Goal: Feedback & Contribution: Submit feedback/report problem

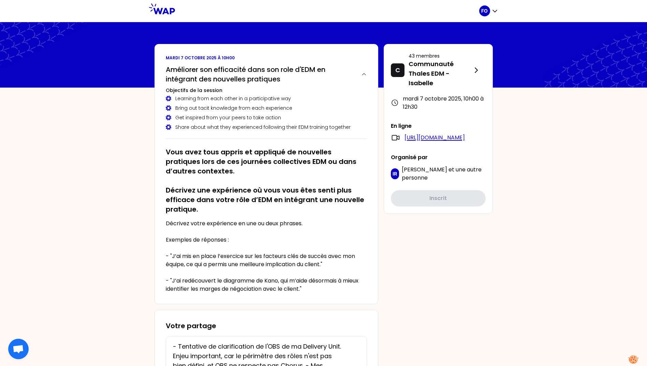
click at [422, 142] on link "[URL][DOMAIN_NAME]" at bounding box center [434, 138] width 60 height 8
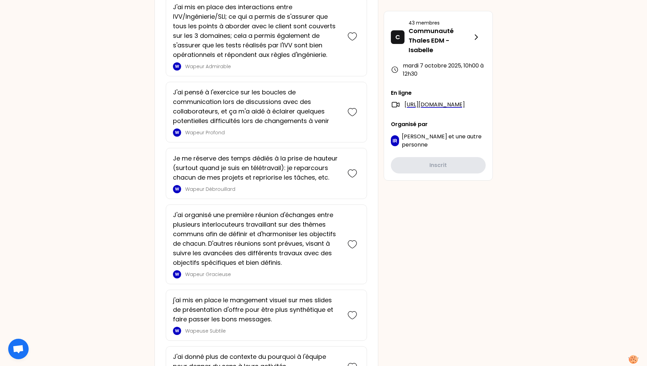
scroll to position [784, 0]
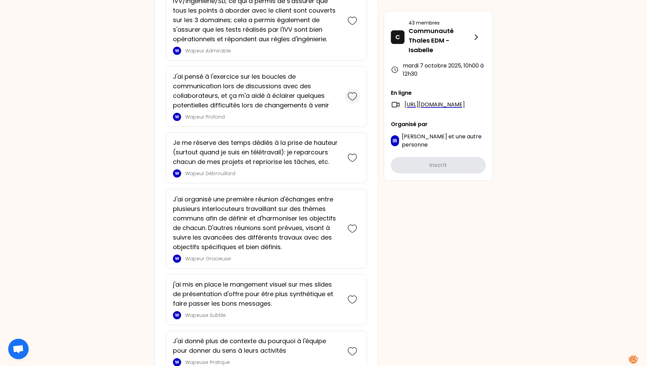
click at [353, 97] on icon at bounding box center [352, 97] width 10 height 10
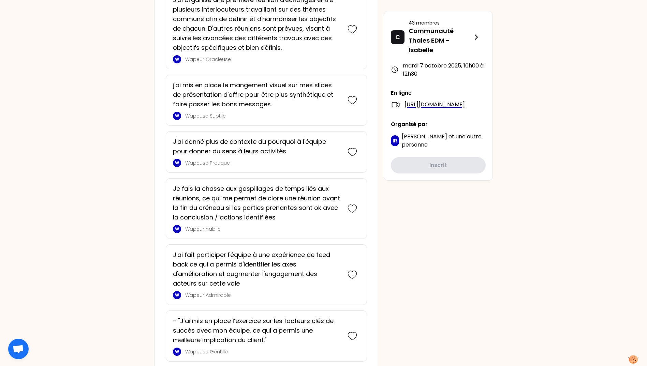
scroll to position [1087, 0]
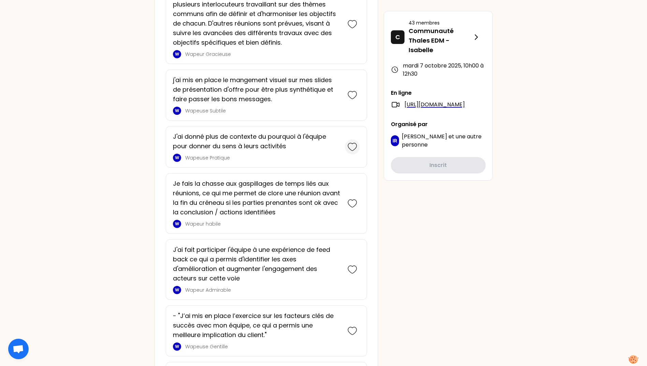
click at [349, 148] on icon at bounding box center [352, 147] width 10 height 10
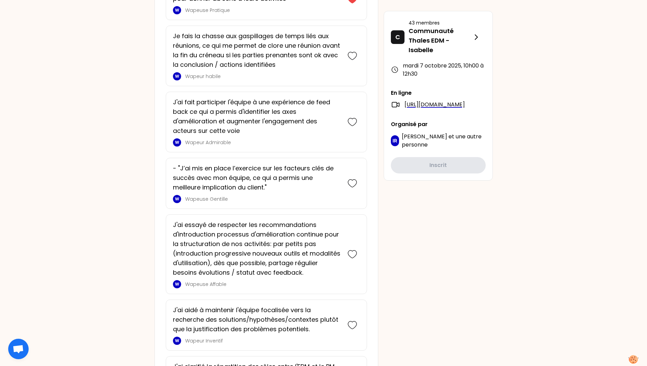
scroll to position [1304, 0]
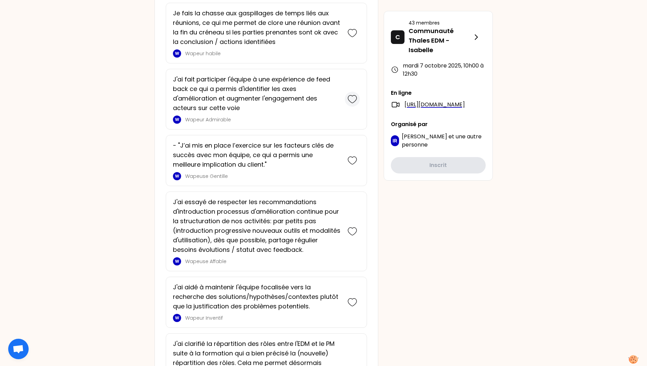
click at [352, 101] on icon at bounding box center [352, 99] width 10 height 10
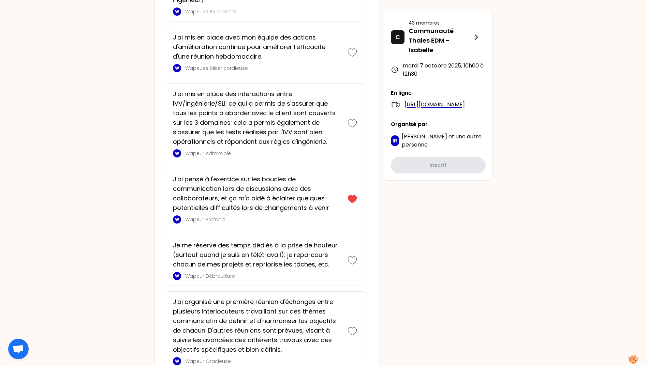
scroll to position [981, 0]
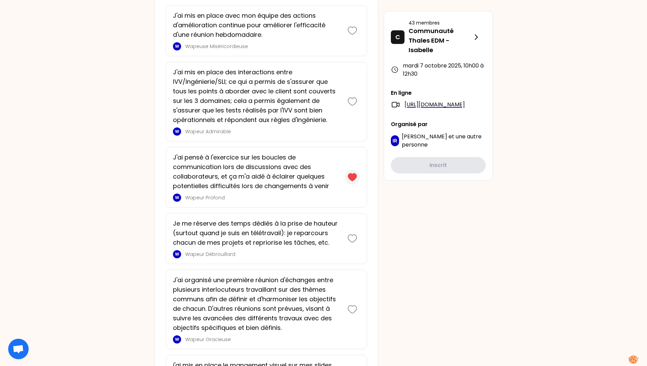
click at [349, 178] on icon at bounding box center [352, 177] width 9 height 7
click at [349, 177] on icon at bounding box center [352, 177] width 10 height 10
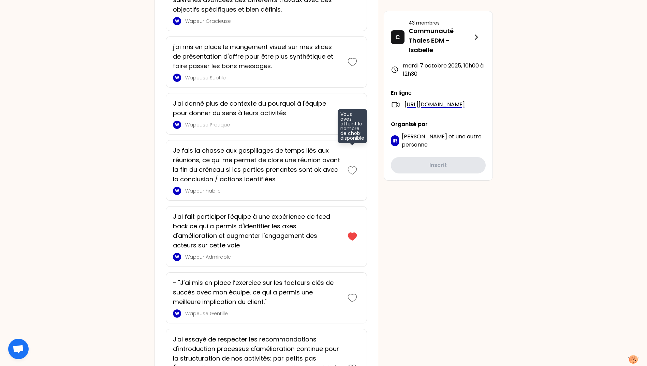
scroll to position [1310, 0]
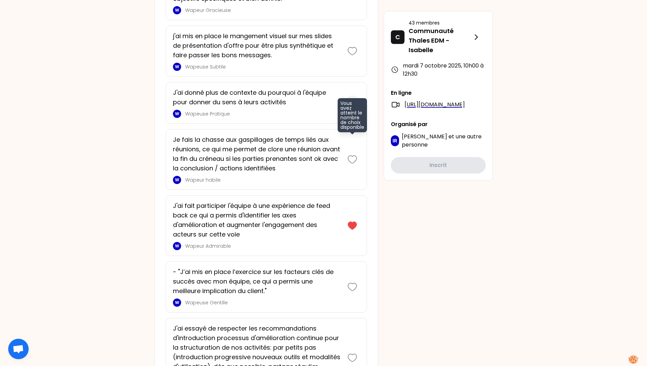
click at [347, 101] on div at bounding box center [352, 102] width 15 height 15
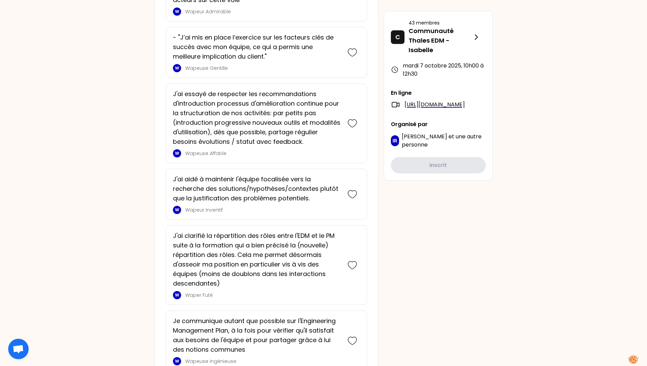
scroll to position [1536, 0]
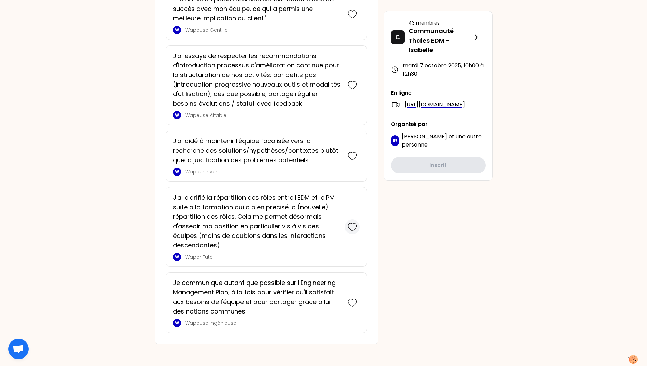
click at [356, 227] on icon at bounding box center [352, 226] width 9 height 7
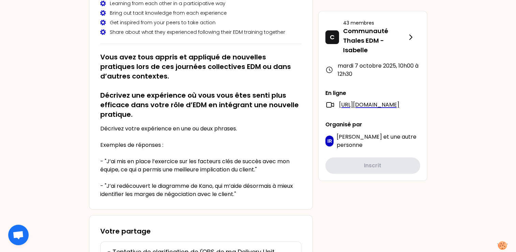
scroll to position [63, 0]
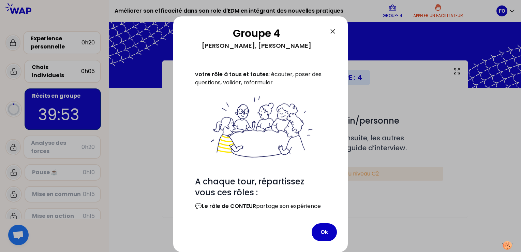
scroll to position [20, 0]
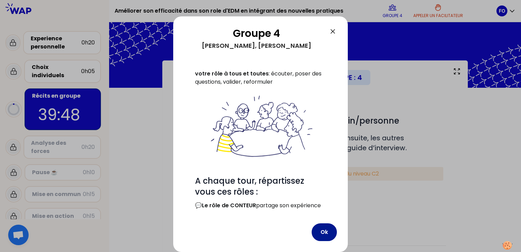
click at [324, 236] on button "Ok" at bounding box center [324, 232] width 25 height 18
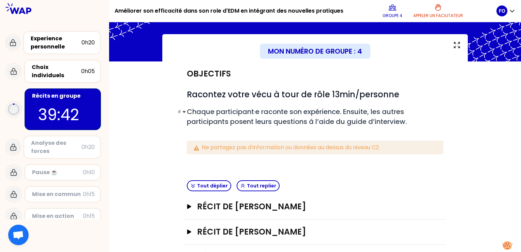
scroll to position [57, 0]
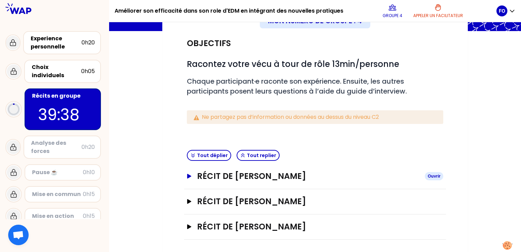
click at [187, 176] on icon "button" at bounding box center [189, 176] width 4 height 5
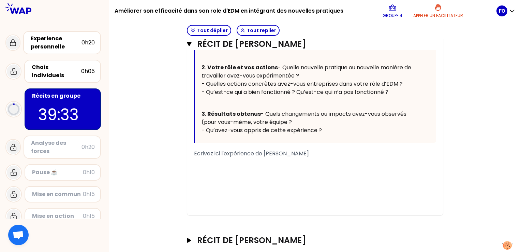
scroll to position [363, 0]
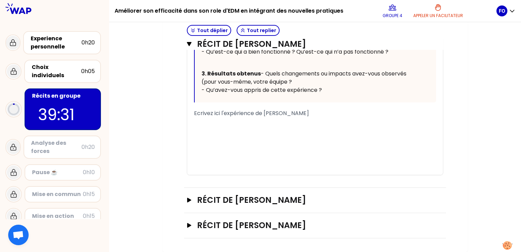
click at [204, 117] on span "Ecrivez ici l'expérience de [PERSON_NAME]" at bounding box center [251, 113] width 115 height 8
click at [195, 117] on span "Ecrivez ici l'expérience de [PERSON_NAME]" at bounding box center [251, 113] width 115 height 8
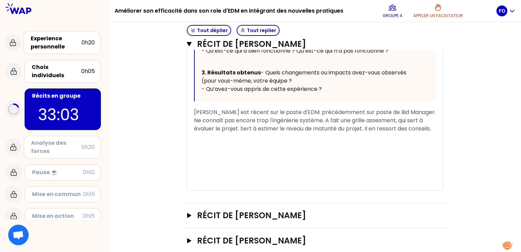
click at [412, 132] on span "[PERSON_NAME] est récent sur le poste d'EDM. précédemment sur poste de Bid Mana…" at bounding box center [315, 120] width 243 height 24
click at [433, 132] on span "[PERSON_NAME] est récent sur le poste d'EDM. précédemment sur poste de Bid Mana…" at bounding box center [315, 120] width 243 height 24
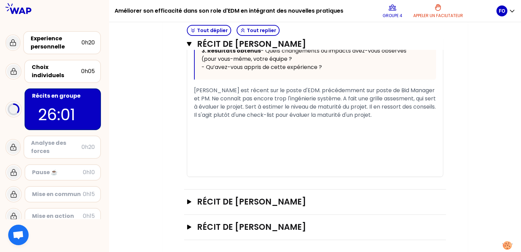
scroll to position [410, 0]
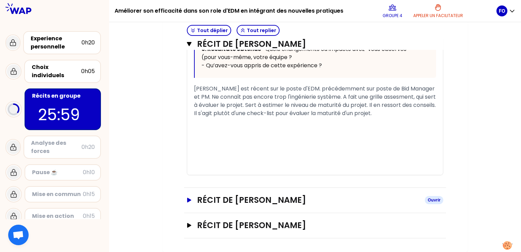
click at [189, 200] on icon "button" at bounding box center [189, 199] width 4 height 5
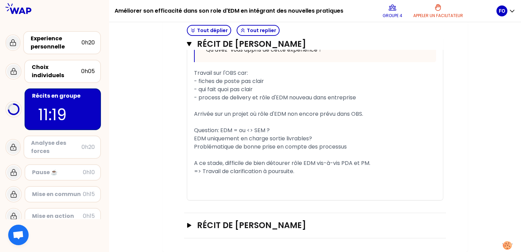
scroll to position [870, 0]
click at [188, 227] on icon "button" at bounding box center [189, 225] width 4 height 5
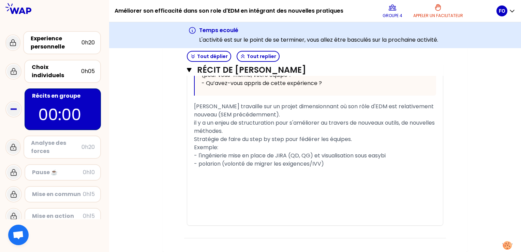
scroll to position [1298, 0]
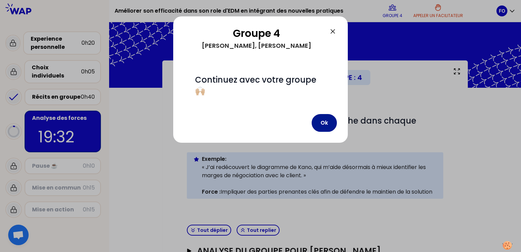
click at [327, 127] on button "Ok" at bounding box center [324, 123] width 25 height 18
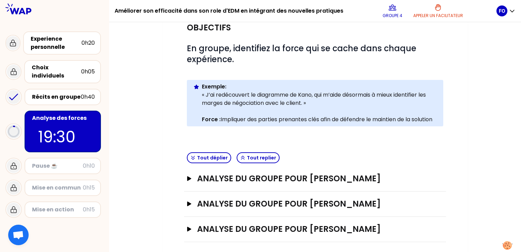
scroll to position [75, 0]
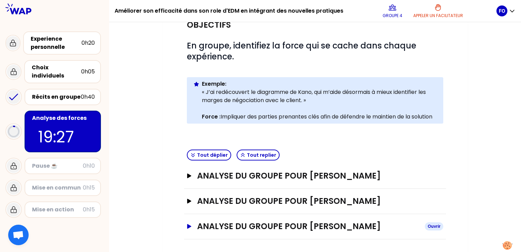
click at [187, 226] on icon "button" at bounding box center [189, 226] width 4 height 5
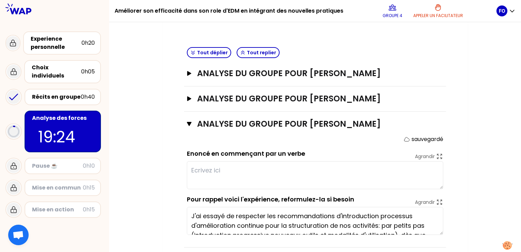
scroll to position [185, 0]
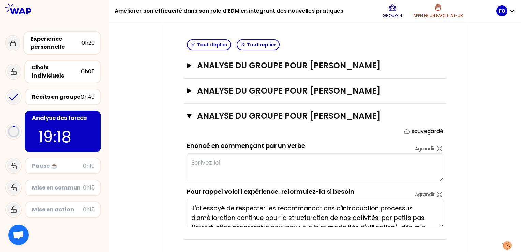
click at [222, 163] on textarea at bounding box center [315, 167] width 256 height 28
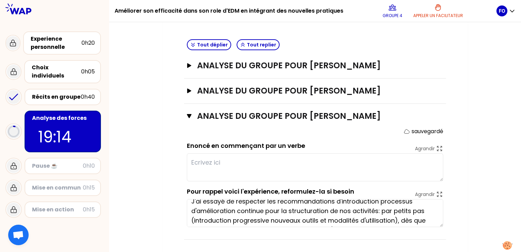
scroll to position [0, 0]
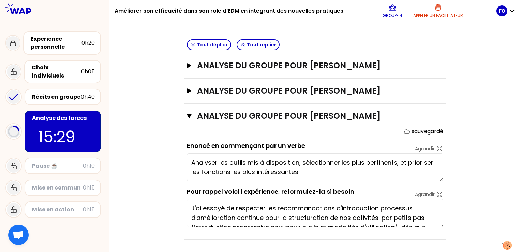
click at [407, 162] on textarea "Analyser les outils mis à disposition, sélectionner les plus pertinents, et pri…" at bounding box center [315, 167] width 256 height 28
type textarea "Analyser les outils mis à disposition, sélectionner les plus pertinents, et cus…"
click at [456, 151] on div "Mon numéro de groupe : 4 Objectifs # En groupe, identifiez la force qui se cach…" at bounding box center [314, 64] width 305 height 378
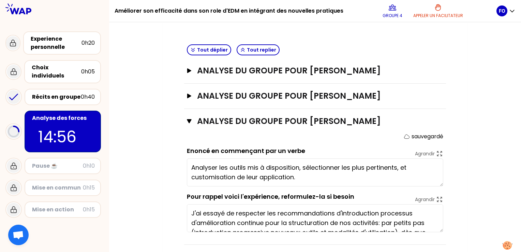
scroll to position [185, 0]
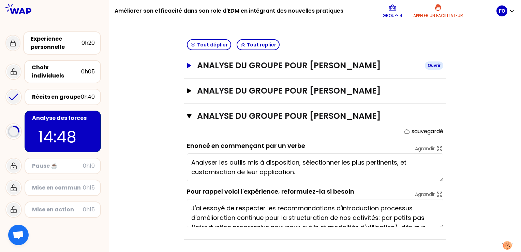
click at [188, 66] on icon "button" at bounding box center [189, 65] width 4 height 5
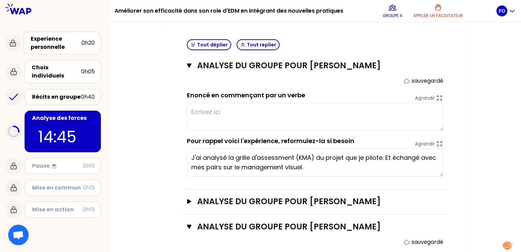
click at [213, 110] on textarea at bounding box center [315, 117] width 256 height 28
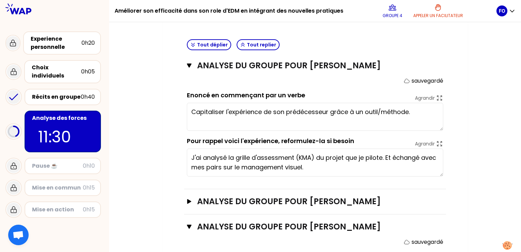
click at [413, 111] on textarea "Capitaliser l'expérience de son prédécesseur grâce à un outil/méthode." at bounding box center [315, 117] width 256 height 28
click at [331, 110] on textarea "Capitaliser l'expérience de son prédécesseur grâce à un outil/méthode." at bounding box center [315, 117] width 256 height 28
click at [423, 112] on textarea "Capitaliser l'expérience de son prédécesseur grâce à un outil/méthode." at bounding box center [315, 117] width 256 height 28
type textarea "Capitaliser l'expérience de son prédécesseur grâce à un outil/méthode, et prior…"
click at [332, 113] on textarea "Capitaliser l'expérience de son prédécesseur grâce à un outil/méthode, et prior…" at bounding box center [315, 117] width 256 height 28
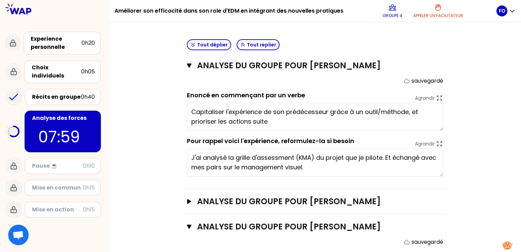
drag, startPoint x: 191, startPoint y: 109, endPoint x: 225, endPoint y: 108, distance: 34.4
click at [225, 108] on textarea "Capitaliser l'expérience de son prédécesseur grâce à un outil/méthode, et prior…" at bounding box center [315, 117] width 256 height 28
click at [229, 110] on textarea "Capitaliser l'expérience de son prédécesseur grâce à un outil/méthode, et prior…" at bounding box center [315, 117] width 256 height 28
drag, startPoint x: 192, startPoint y: 111, endPoint x: 269, endPoint y: 122, distance: 77.8
click at [269, 122] on textarea "Capitaliser l'expérience de son prédécesseur grâce à un outil/méthode, et prior…" at bounding box center [315, 117] width 256 height 28
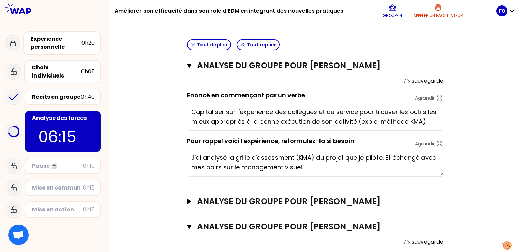
type textarea "Capitaliser sur l'expérience des collègues et du service pour trouver les outil…"
click at [190, 200] on icon "button" at bounding box center [189, 201] width 4 height 5
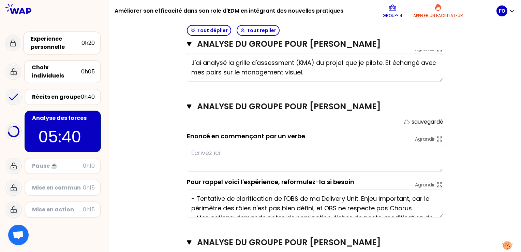
scroll to position [287, 0]
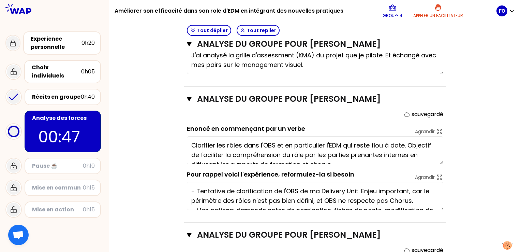
type textarea "Clarifier les rôles dans l'OBS et en particulier l'EDM qui reste flou à date. O…"
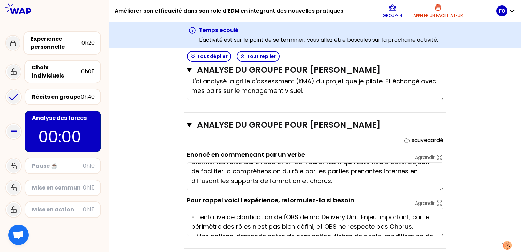
scroll to position [0, 0]
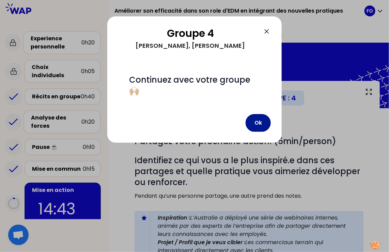
click at [258, 123] on button "Ok" at bounding box center [258, 123] width 25 height 18
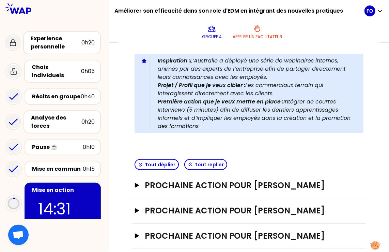
scroll to position [166, 0]
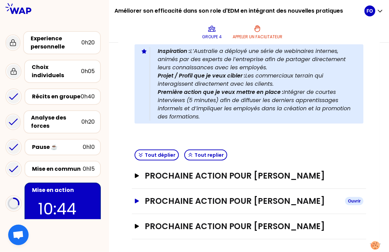
click at [139, 198] on icon "button" at bounding box center [136, 200] width 5 height 5
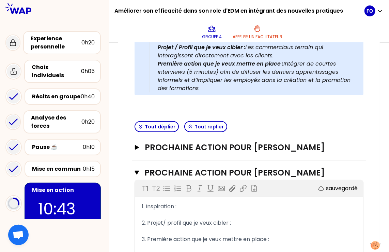
scroll to position [235, 0]
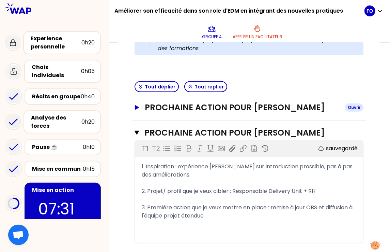
click at [137, 106] on icon "button" at bounding box center [137, 107] width 4 height 4
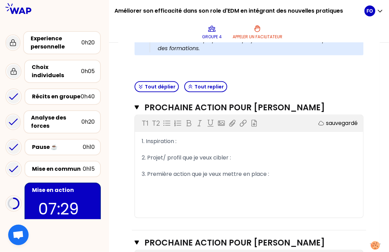
click at [188, 139] on div "1. Inspiration :" at bounding box center [249, 141] width 215 height 8
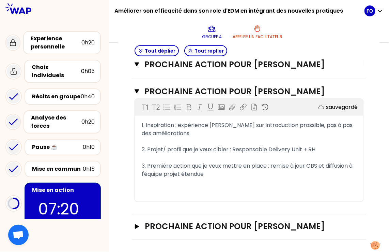
scroll to position [386, 0]
click at [138, 226] on icon "button" at bounding box center [137, 226] width 4 height 4
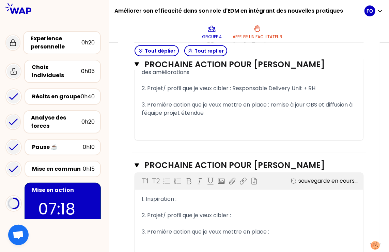
scroll to position [454, 0]
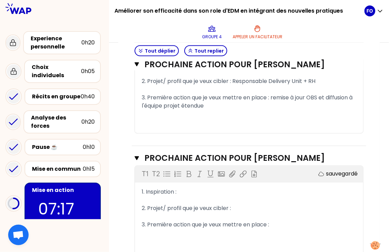
click at [184, 190] on div "1. Inspiration :" at bounding box center [249, 192] width 215 height 8
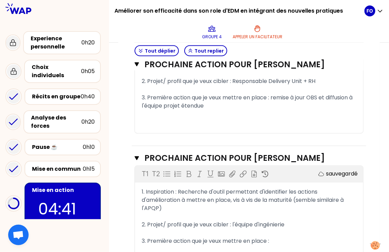
click at [276, 241] on div "3. Première action que je veux mettre en place :" at bounding box center [249, 241] width 215 height 8
click at [235, 223] on span "2. Projet/ profil que je veux cibler : l'équipe d'ingénierie" at bounding box center [213, 225] width 143 height 8
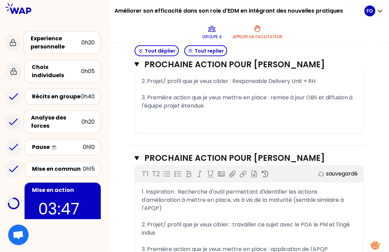
click at [217, 136] on div "Prochaine action pour [PERSON_NAME] Fermer T1 T2 Exporter sauvegardé 1. Inspira…" at bounding box center [249, 78] width 235 height 135
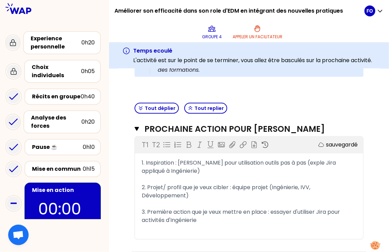
scroll to position [180, 0]
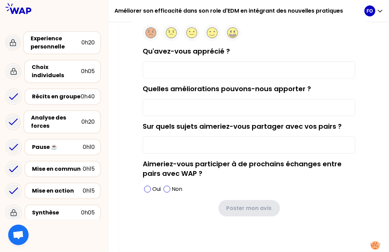
scroll to position [73, 0]
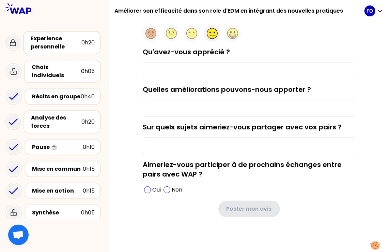
click at [210, 33] on circle at bounding box center [212, 33] width 11 height 11
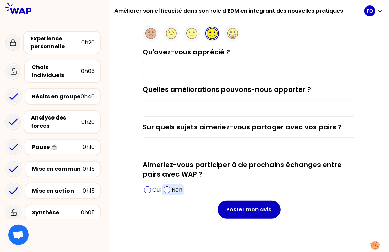
click at [166, 190] on span at bounding box center [167, 189] width 7 height 7
click at [166, 67] on input "Qu'avez-vous apprécié ?" at bounding box center [249, 70] width 213 height 17
type input "a"
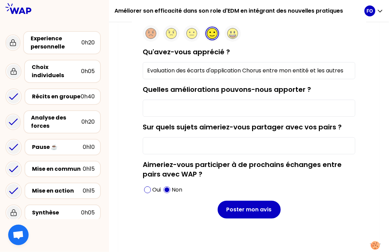
type input "Evaluation des écarts d'application Chorus entre mon entité et les autres"
click at [167, 112] on input "Quelles améliorations pouvons-nous apporter ?" at bounding box center [249, 108] width 213 height 17
click at [179, 143] on input "Sur quels sujets aimeriez-vous partager avec vos pairs ?" at bounding box center [249, 145] width 213 height 17
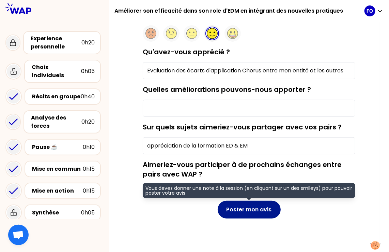
type input "appréciation de la formation ED & EM"
click at [241, 209] on button "Poster mon avis" at bounding box center [249, 209] width 63 height 18
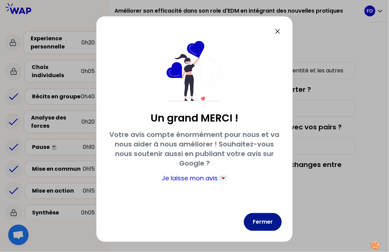
click at [272, 223] on button "Fermer" at bounding box center [263, 222] width 38 height 18
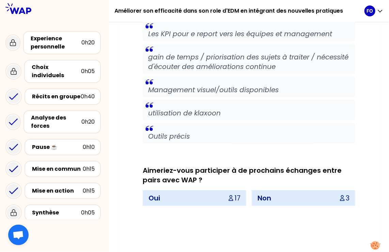
scroll to position [1304, 0]
